Goal: Navigation & Orientation: Go to known website

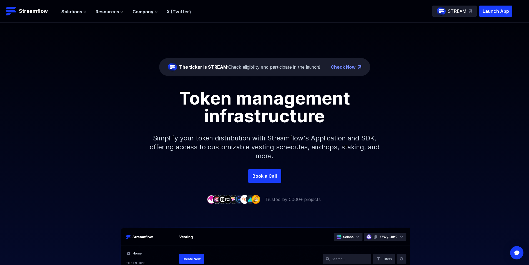
drag, startPoint x: 86, startPoint y: 88, endPoint x: 79, endPoint y: 99, distance: 13.3
click at [86, 88] on div "The ticker is STREAM: Check eligibility and participate in the launch! Check No…" at bounding box center [264, 96] width 529 height 147
click at [76, 11] on span "Solutions" at bounding box center [71, 11] width 21 height 7
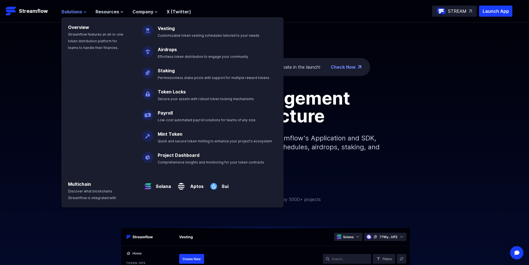
click at [76, 11] on span "Solutions" at bounding box center [71, 11] width 21 height 7
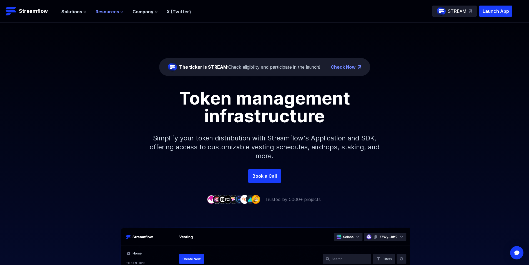
click at [106, 11] on span "Resources" at bounding box center [108, 11] width 24 height 7
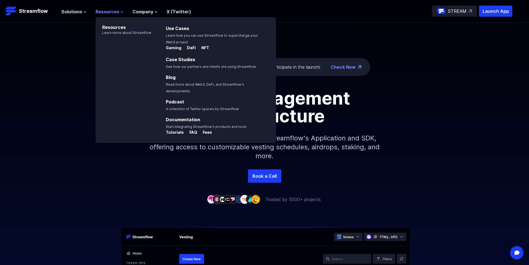
click at [106, 11] on span "Resources" at bounding box center [108, 11] width 24 height 7
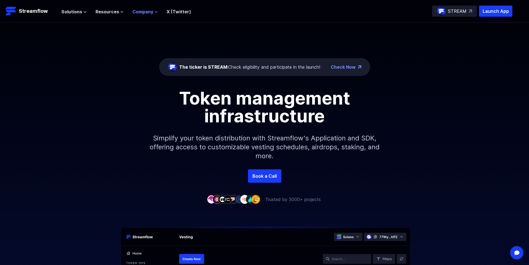
click at [144, 11] on span "Company" at bounding box center [143, 11] width 21 height 7
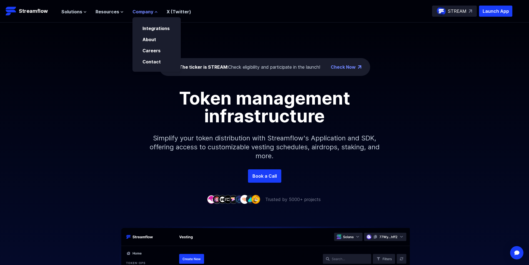
click at [144, 11] on span "Company" at bounding box center [143, 11] width 21 height 7
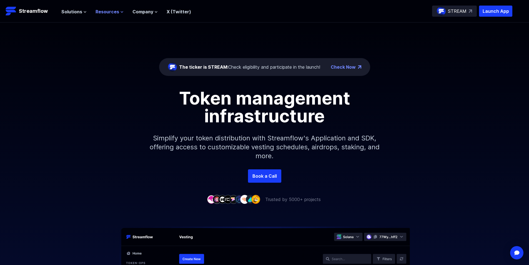
click at [117, 10] on span "Resources" at bounding box center [108, 11] width 24 height 7
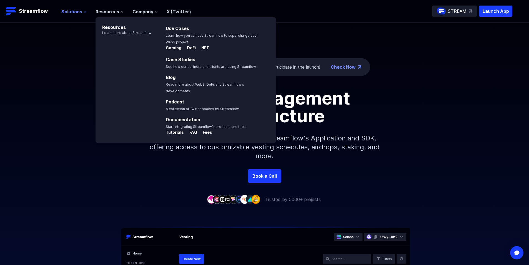
click at [83, 11] on icon at bounding box center [84, 11] width 3 height 3
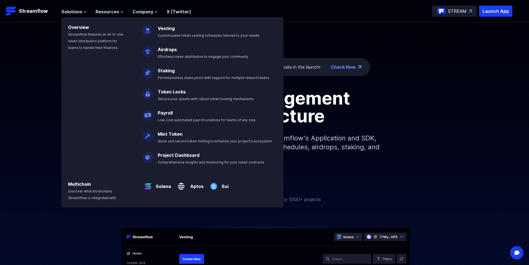
click at [135, 16] on div "Solutions Overview Streamflow features an all-in-one token distribution platfor…" at bounding box center [126, 11] width 130 height 11
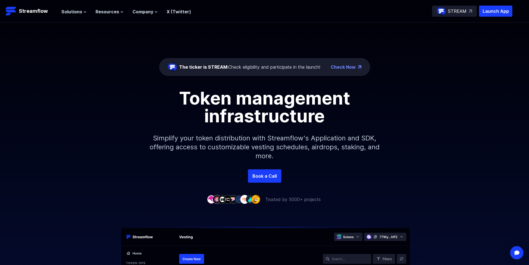
click at [127, 14] on ul "Solutions Overview Streamflow features an all-in-one token distribution platfor…" at bounding box center [126, 11] width 130 height 7
click at [121, 14] on button "Resources" at bounding box center [110, 11] width 28 height 7
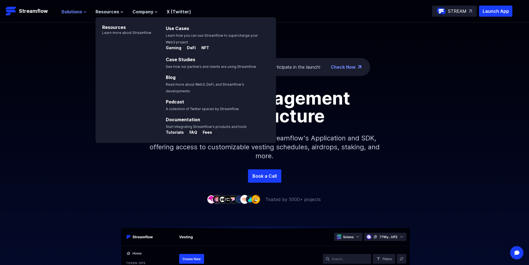
click at [79, 12] on span "Solutions" at bounding box center [71, 11] width 21 height 7
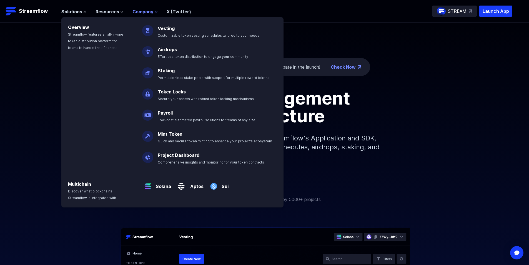
click at [150, 9] on span "Company" at bounding box center [143, 11] width 21 height 7
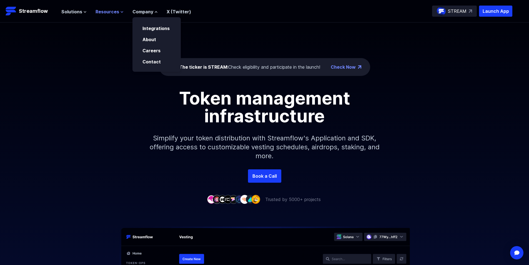
click at [113, 11] on span "Resources" at bounding box center [108, 11] width 24 height 7
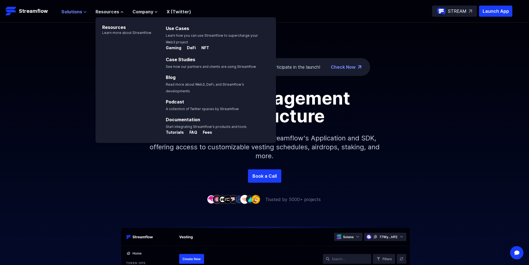
click at [75, 10] on span "Solutions" at bounding box center [71, 11] width 21 height 7
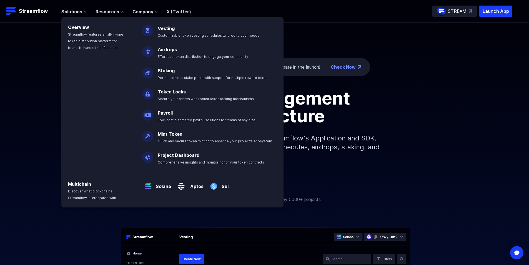
click at [35, 45] on div "The ticker is STREAM: Check eligibility and participate in the launch! Check No…" at bounding box center [264, 96] width 529 height 147
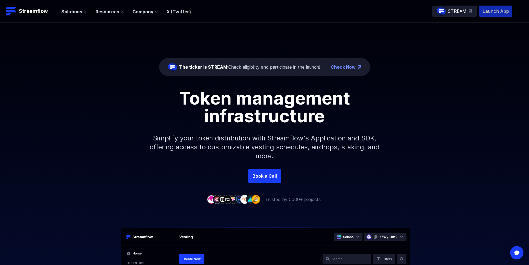
click at [488, 14] on p "Launch App" at bounding box center [495, 11] width 33 height 11
